Goal: Check status

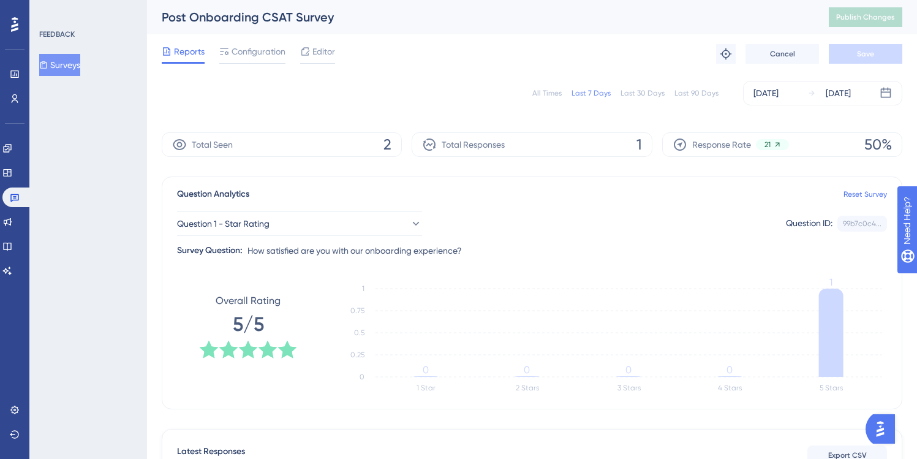
click at [80, 58] on button "Surveys" at bounding box center [59, 65] width 41 height 22
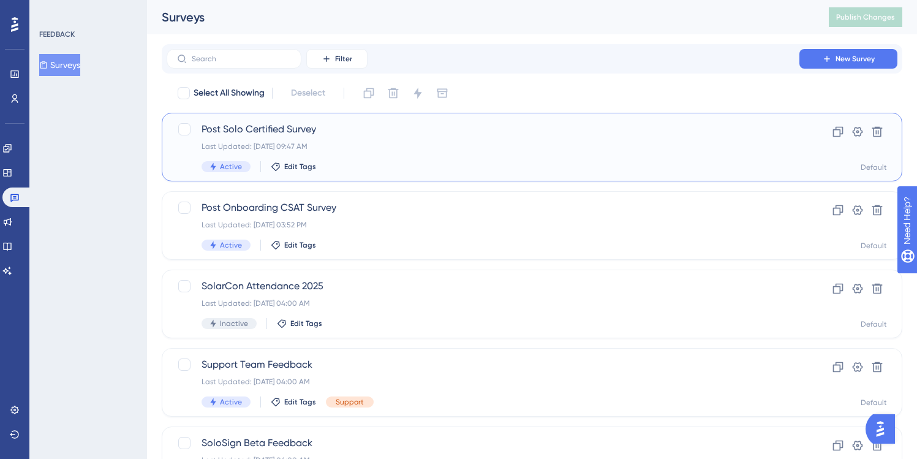
click at [395, 142] on div "Last Updated: [DATE] 09:47 AM" at bounding box center [483, 147] width 563 height 10
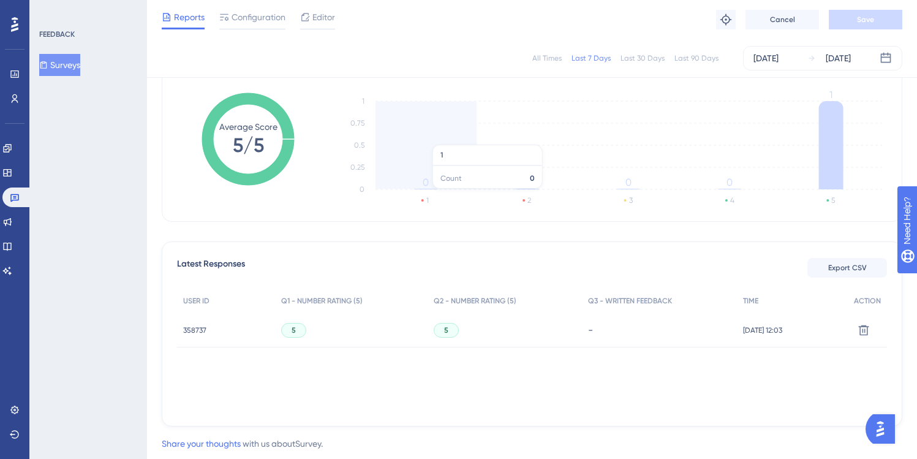
scroll to position [214, 0]
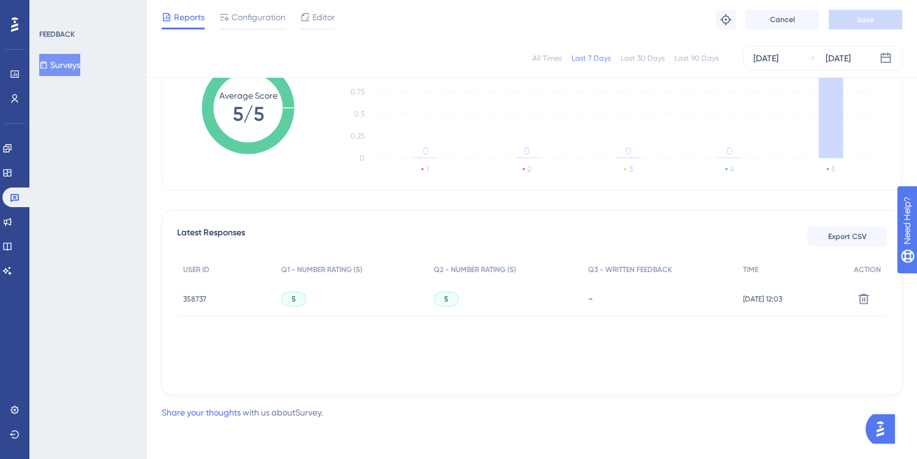
click at [200, 296] on span "358737" at bounding box center [194, 299] width 23 height 10
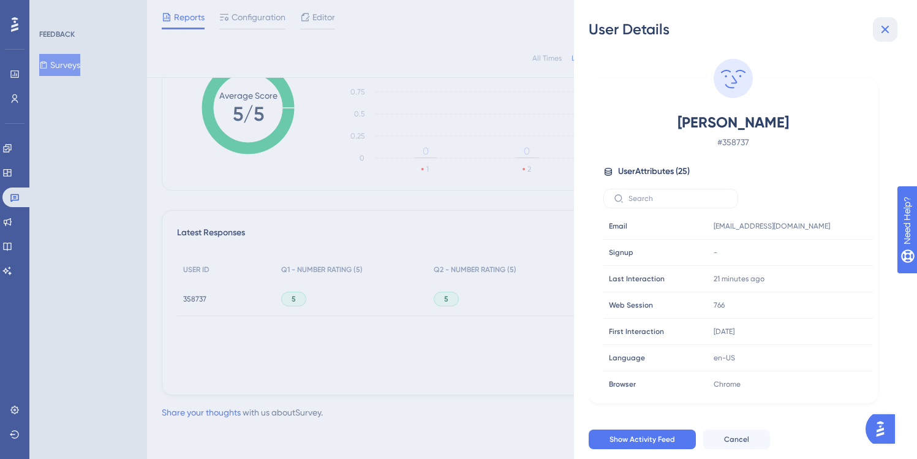
click at [889, 27] on icon at bounding box center [885, 29] width 15 height 15
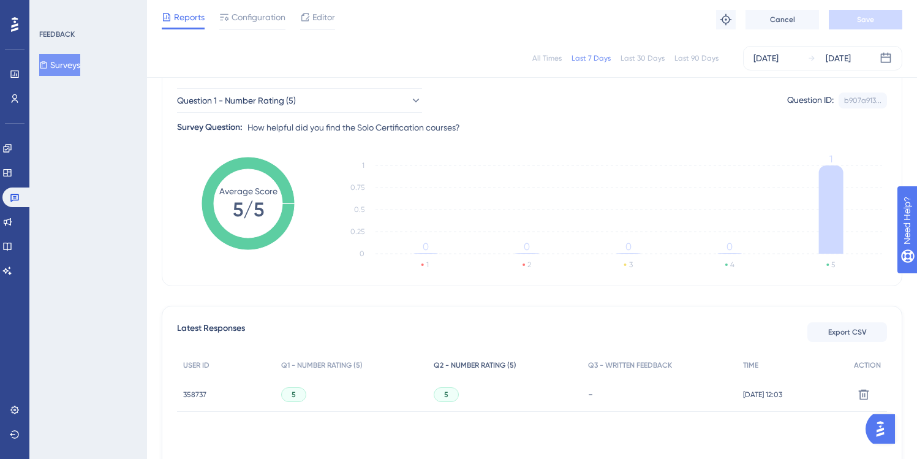
scroll to position [0, 0]
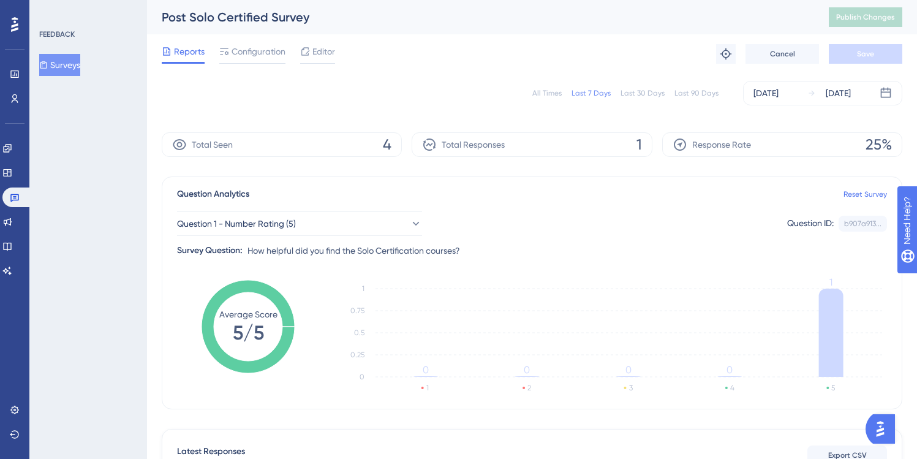
click at [74, 66] on button "Surveys" at bounding box center [59, 65] width 41 height 22
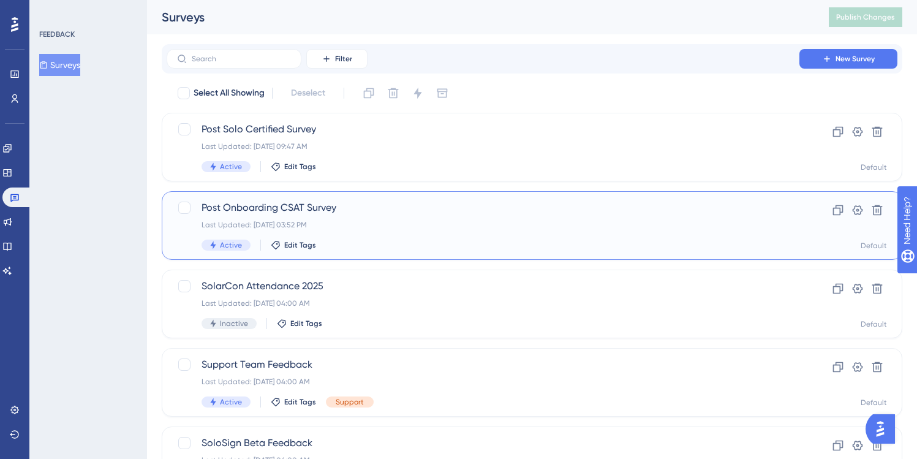
click at [354, 215] on div "Post Onboarding CSAT Survey Last Updated: [DATE] 03:52 PM Active Edit Tags" at bounding box center [483, 225] width 563 height 50
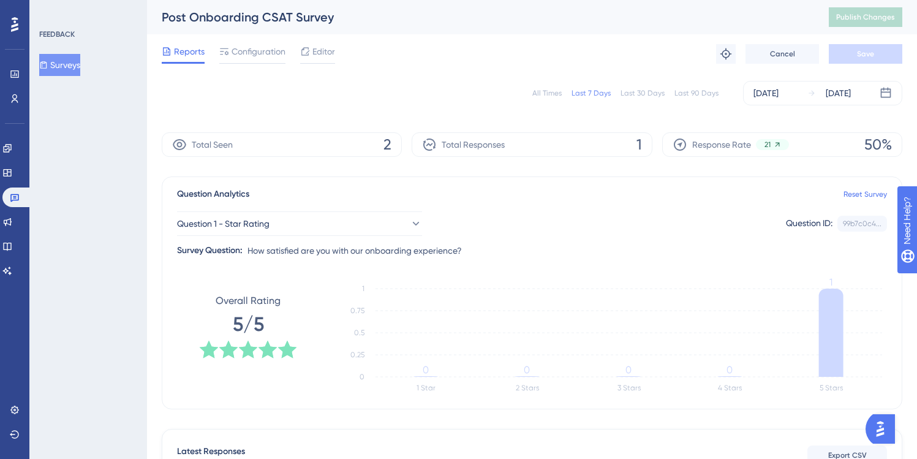
click at [561, 96] on div "All Times" at bounding box center [547, 93] width 29 height 10
click at [47, 65] on icon at bounding box center [43, 64] width 7 height 7
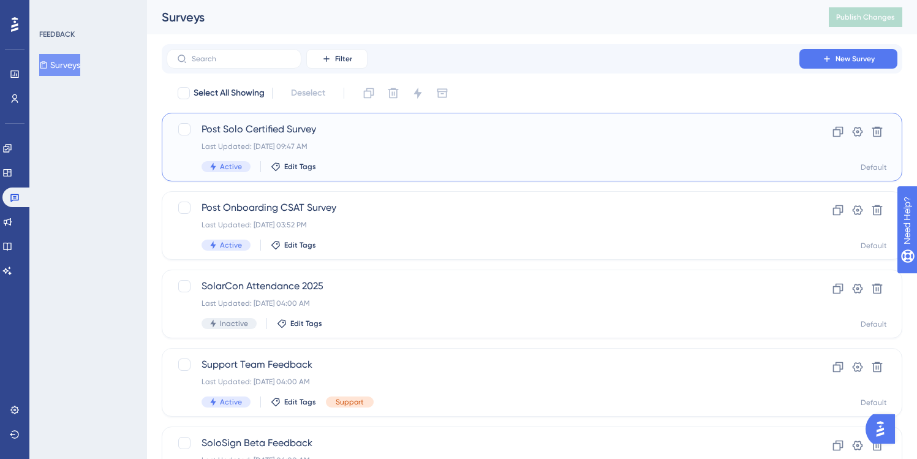
click at [256, 126] on span "Post Solo Certified Survey" at bounding box center [483, 129] width 563 height 15
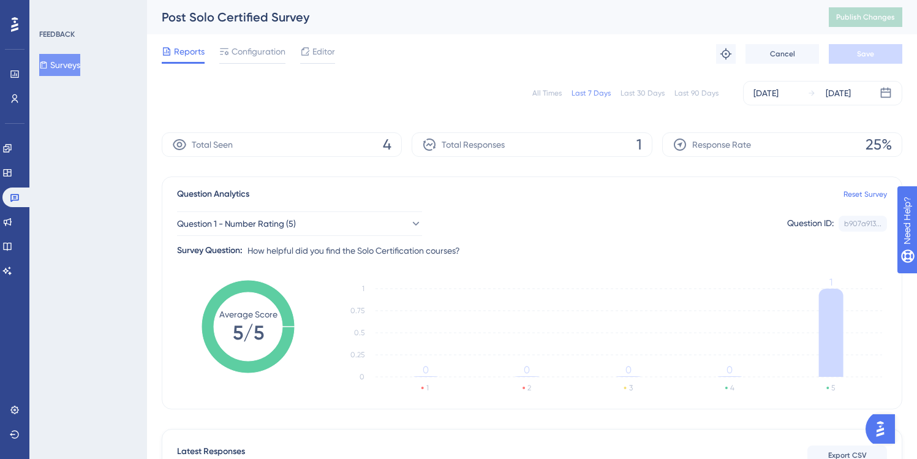
click at [562, 97] on div "All Times" at bounding box center [547, 93] width 29 height 10
click at [443, 88] on div "All Times Last 7 Days Last 30 Days Last 90 Days [DATE] [DATE]" at bounding box center [532, 93] width 741 height 25
